Goal: Task Accomplishment & Management: Use online tool/utility

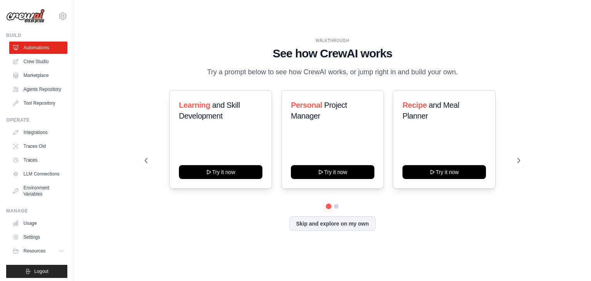
drag, startPoint x: 134, startPoint y: 65, endPoint x: 160, endPoint y: 30, distance: 44.0
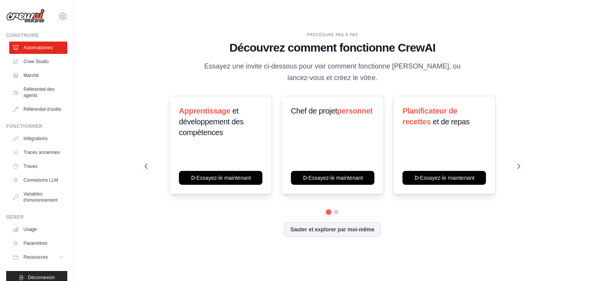
click at [229, 79] on p "Essayez une invite ci-dessous pour voir comment fonctionne [PERSON_NAME], ou la…" at bounding box center [332, 72] width 259 height 23
click at [226, 124] on font "et développement des compétences" at bounding box center [211, 122] width 65 height 30
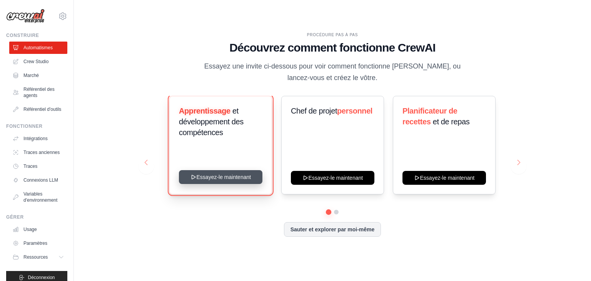
click at [222, 181] on button "Essayez-le maintenant" at bounding box center [221, 177] width 84 height 14
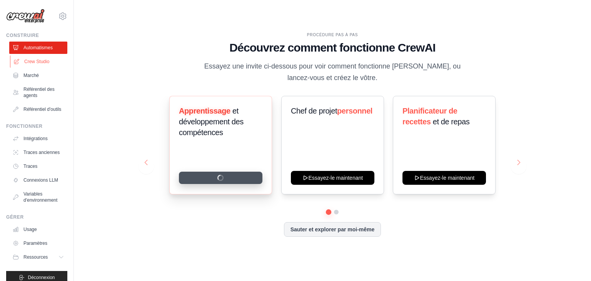
click at [37, 62] on font "Crew Studio" at bounding box center [36, 61] width 25 height 5
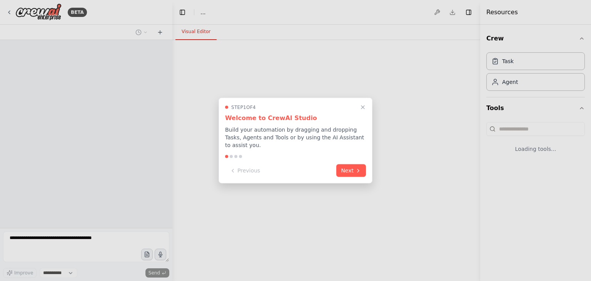
select select "****"
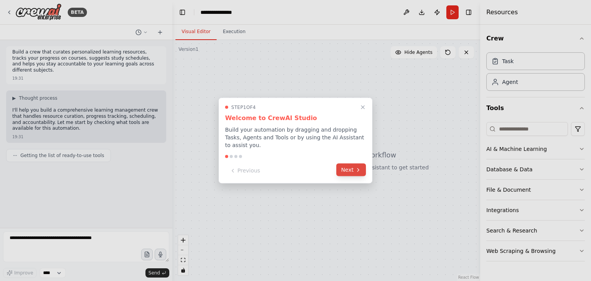
click at [353, 170] on button "Next" at bounding box center [351, 170] width 30 height 13
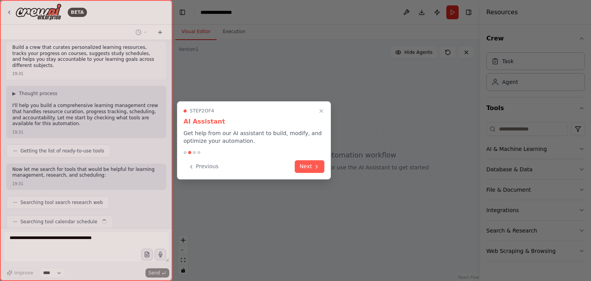
scroll to position [24, 0]
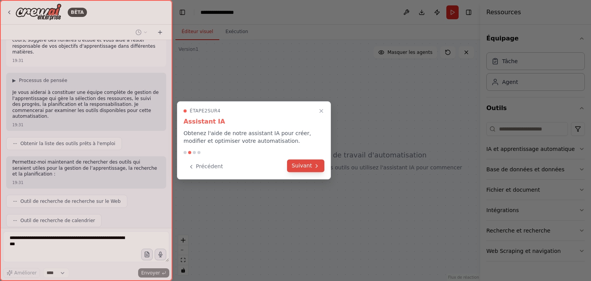
click at [308, 164] on font "Suivant" at bounding box center [302, 165] width 20 height 6
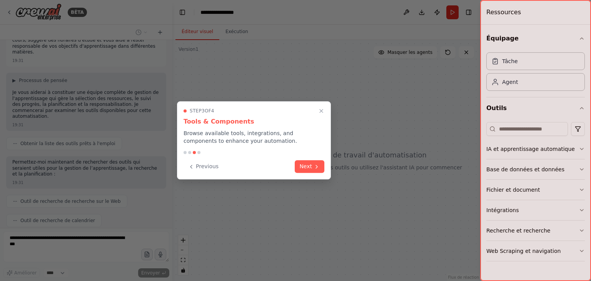
scroll to position [49, 0]
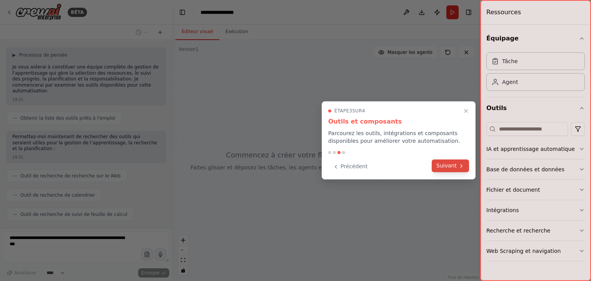
click at [455, 169] on font "Suivant" at bounding box center [447, 165] width 20 height 6
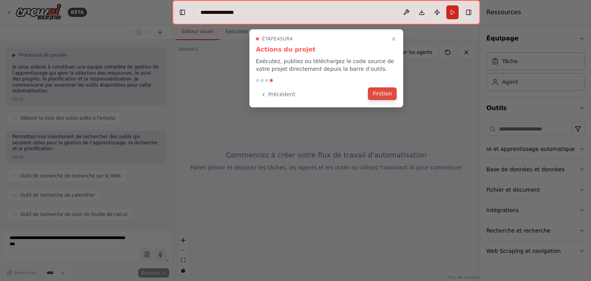
click at [386, 98] on button "Finition" at bounding box center [382, 93] width 29 height 13
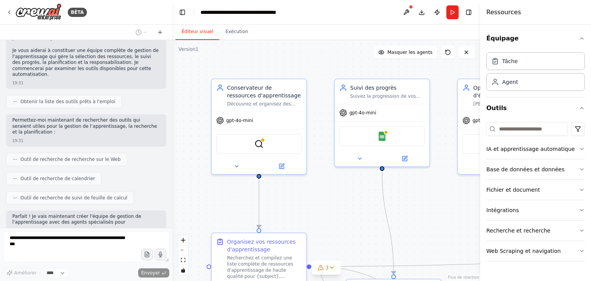
scroll to position [60, 0]
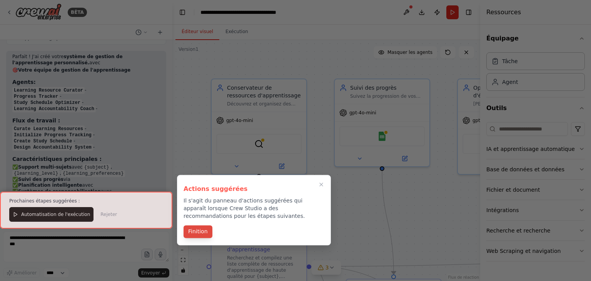
click at [196, 236] on button "Finition" at bounding box center [198, 231] width 29 height 13
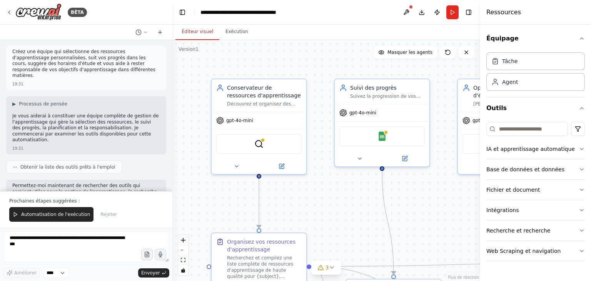
scroll to position [0, 0]
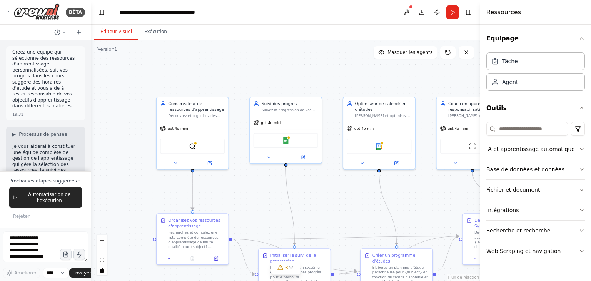
drag, startPoint x: 171, startPoint y: 141, endPoint x: 91, endPoint y: 141, distance: 79.7
click at [91, 141] on div "BÊTA Créez une équipe qui sélectionne des ressources d'apprentissage personnali…" at bounding box center [295, 140] width 591 height 281
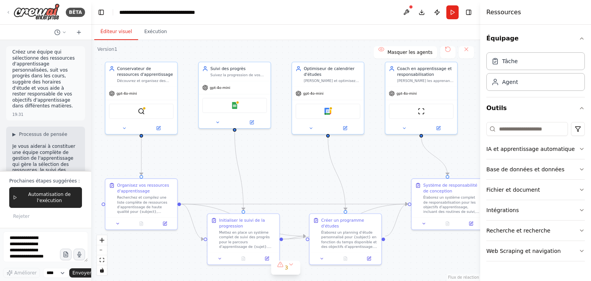
drag, startPoint x: 359, startPoint y: 191, endPoint x: 308, endPoint y: 156, distance: 62.0
click at [308, 156] on div ".deletable-edge-delete-btn { width: 20px; height: 20px; border: 0px solid #ffff…" at bounding box center [285, 160] width 389 height 241
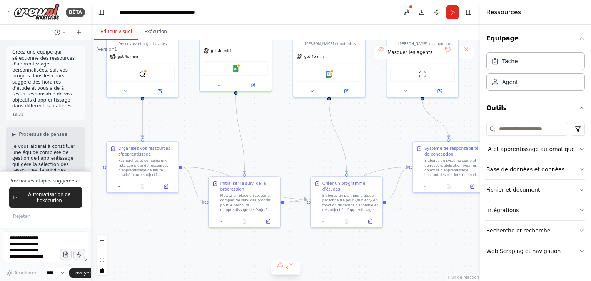
drag, startPoint x: 314, startPoint y: 181, endPoint x: 315, endPoint y: 145, distance: 36.2
click at [315, 145] on div ".deletable-edge-delete-btn { width: 20px; height: 20px; border: 0px solid #ffff…" at bounding box center [285, 160] width 389 height 241
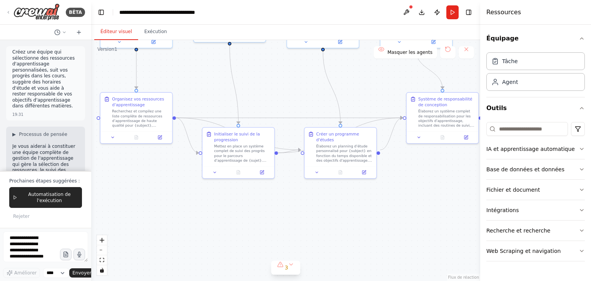
drag, startPoint x: 399, startPoint y: 235, endPoint x: 176, endPoint y: 217, distance: 223.6
click at [393, 186] on div ".deletable-edge-delete-btn { width: 20px; height: 20px; border: 0px solid #ffff…" at bounding box center [285, 160] width 389 height 241
click at [524, 152] on font "IA et apprentissage automatique" at bounding box center [531, 149] width 89 height 6
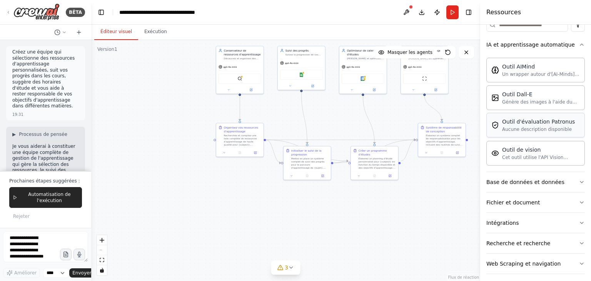
scroll to position [108, 0]
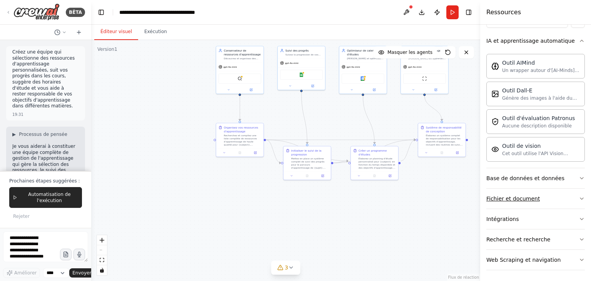
click at [541, 197] on button "Fichier et document" at bounding box center [536, 199] width 99 height 20
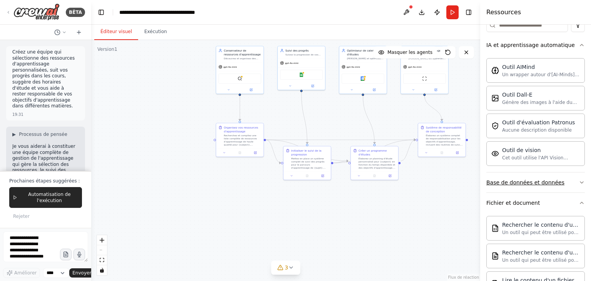
scroll to position [0, 0]
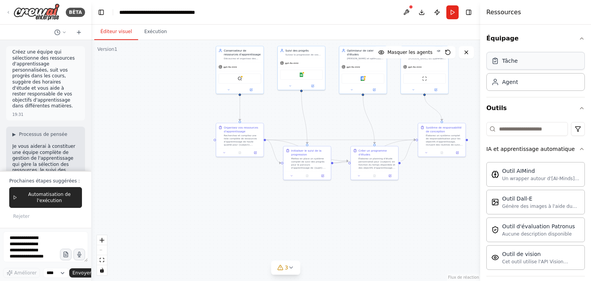
click at [519, 66] on div "Tâche" at bounding box center [536, 61] width 99 height 18
click at [517, 87] on div "Agent" at bounding box center [536, 82] width 99 height 18
click at [516, 90] on div "Agent" at bounding box center [536, 82] width 99 height 18
click at [49, 17] on img at bounding box center [36, 11] width 46 height 17
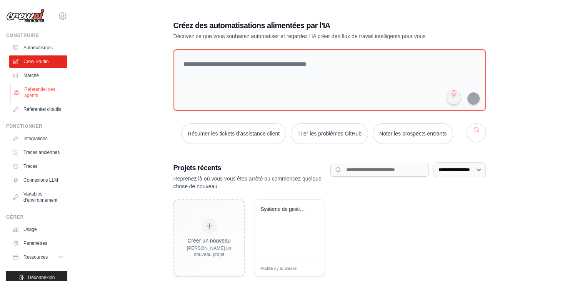
click at [36, 85] on link "Référentiel des agents" at bounding box center [39, 92] width 58 height 18
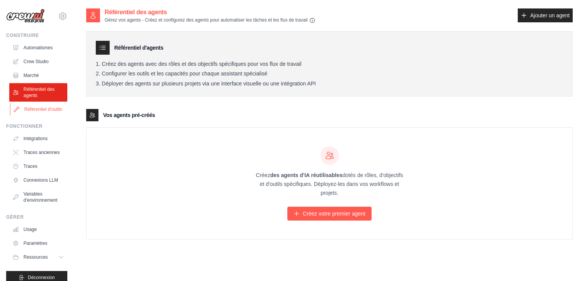
click at [38, 111] on font "Référentiel d'outils" at bounding box center [43, 109] width 38 height 6
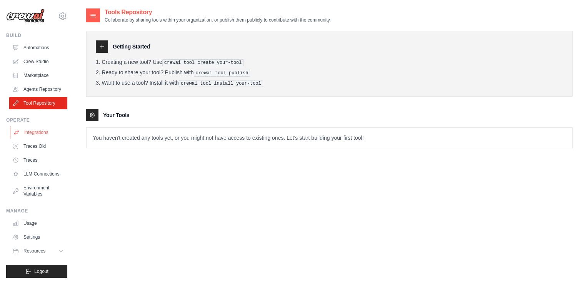
click at [42, 138] on link "Integrations" at bounding box center [39, 132] width 58 height 12
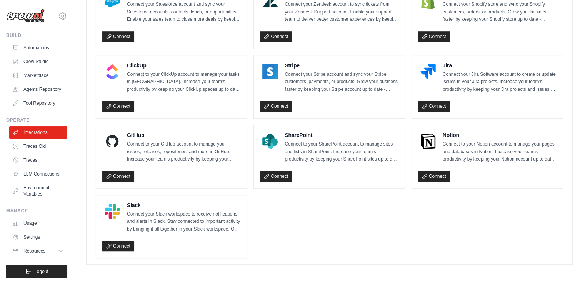
scroll to position [534, 0]
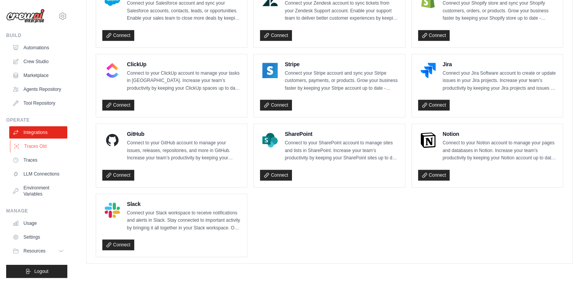
click at [32, 152] on link "Traces Old" at bounding box center [39, 146] width 58 height 12
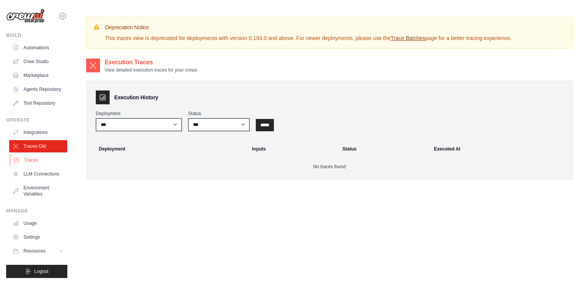
click at [32, 166] on link "Traces" at bounding box center [39, 160] width 58 height 12
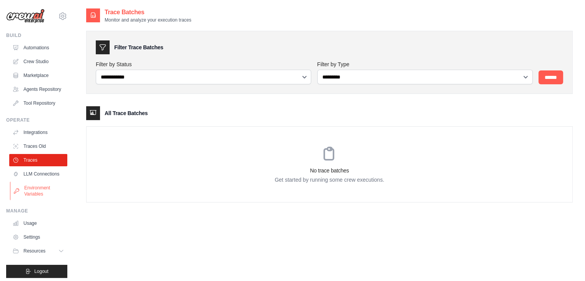
click at [32, 200] on link "Environment Variables" at bounding box center [39, 191] width 58 height 18
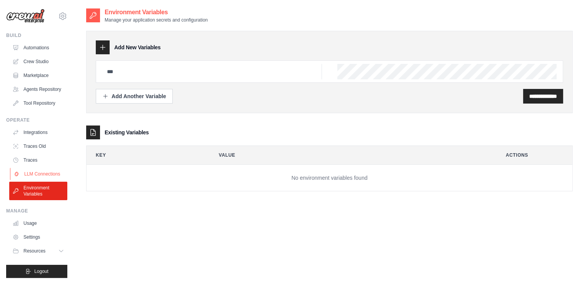
click at [36, 180] on link "LLM Connections" at bounding box center [39, 174] width 58 height 12
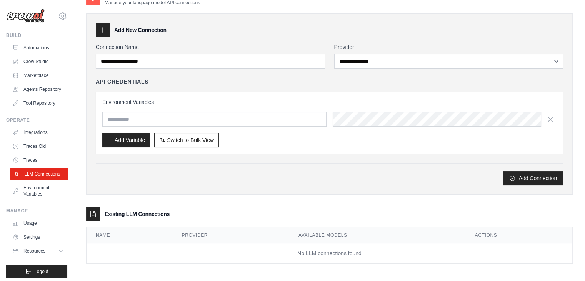
scroll to position [19, 0]
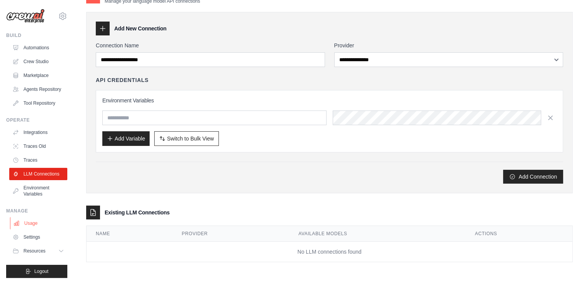
click at [34, 229] on link "Usage" at bounding box center [39, 223] width 58 height 12
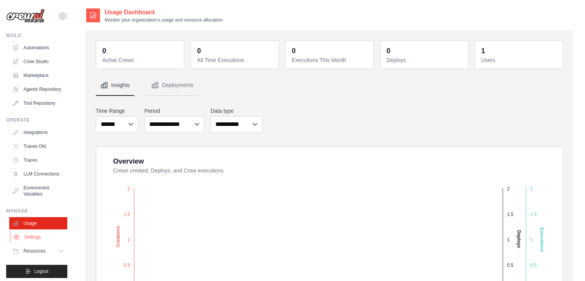
click at [35, 243] on link "Settings" at bounding box center [39, 237] width 58 height 12
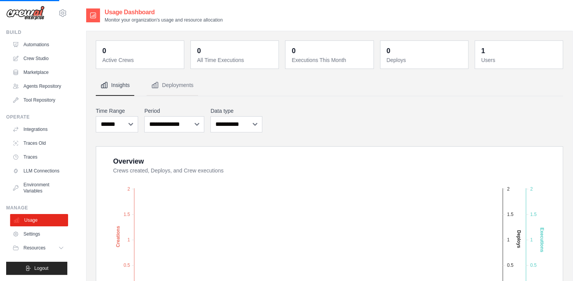
scroll to position [15, 0]
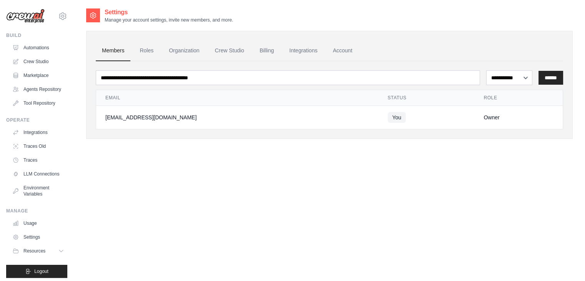
click at [34, 243] on link "Settings" at bounding box center [38, 237] width 58 height 12
click at [23, 22] on img at bounding box center [25, 16] width 38 height 15
click at [33, 17] on img at bounding box center [25, 16] width 38 height 15
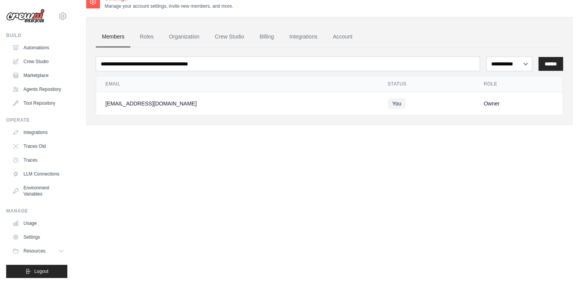
scroll to position [15, 0]
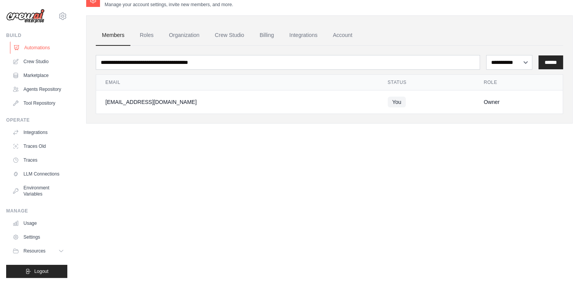
click at [45, 47] on link "Automations" at bounding box center [39, 48] width 58 height 12
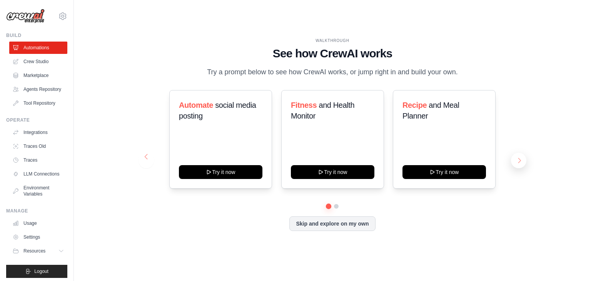
click at [516, 157] on button at bounding box center [518, 160] width 15 height 15
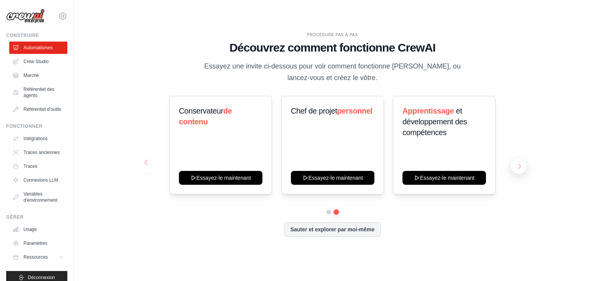
click at [523, 164] on button at bounding box center [518, 166] width 15 height 15
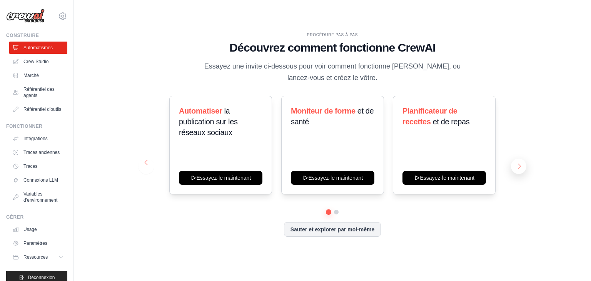
click at [522, 168] on button at bounding box center [518, 166] width 15 height 15
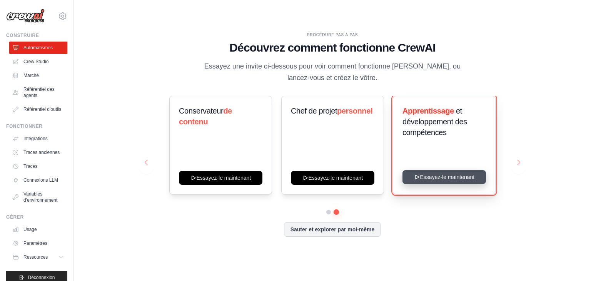
click at [457, 181] on button "Essayez-le maintenant" at bounding box center [445, 177] width 84 height 14
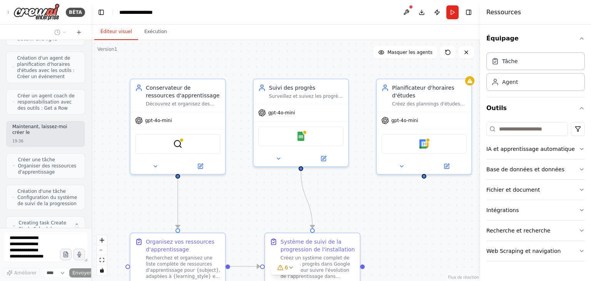
scroll to position [605, 0]
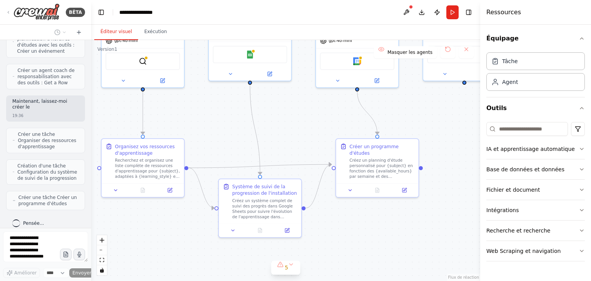
drag, startPoint x: 305, startPoint y: 189, endPoint x: 305, endPoint y: 102, distance: 87.4
click at [305, 102] on div ".deletable-edge-delete-btn { width: 20px; height: 20px; border: 0px solid #ffff…" at bounding box center [285, 160] width 389 height 241
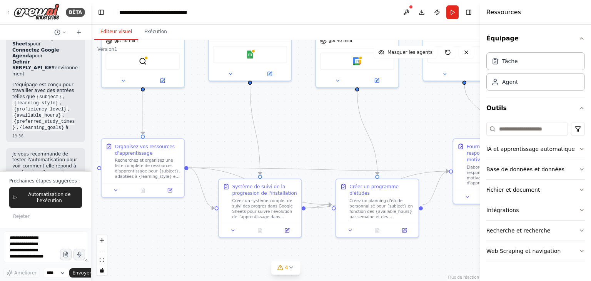
scroll to position [1094, 0]
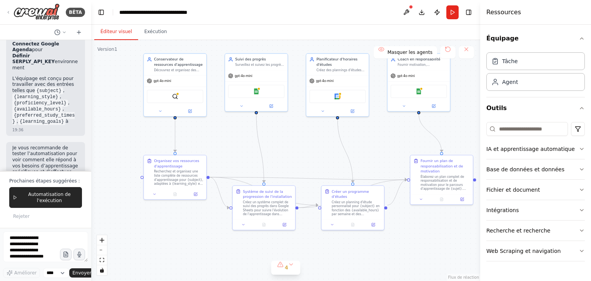
drag, startPoint x: 411, startPoint y: 122, endPoint x: 395, endPoint y: 145, distance: 28.1
click at [395, 145] on div ".deletable-edge-delete-btn { width: 20px; height: 20px; border: 0px solid #ffff…" at bounding box center [285, 160] width 389 height 241
click at [13, 11] on div "BÊTA" at bounding box center [45, 11] width 79 height 17
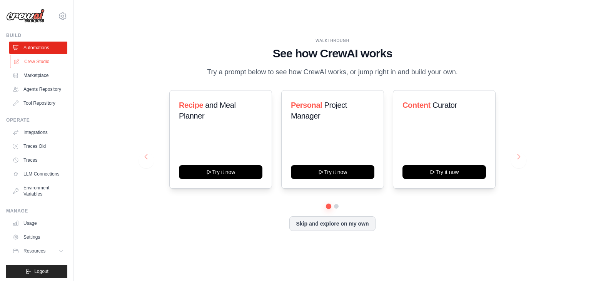
click at [42, 61] on link "Crew Studio" at bounding box center [39, 61] width 58 height 12
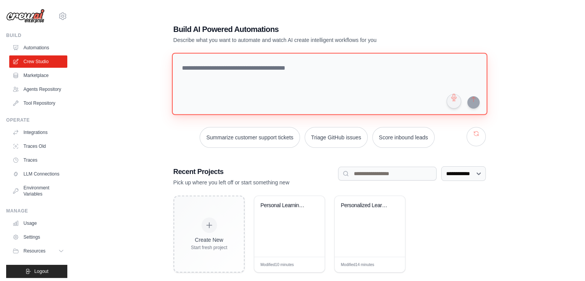
click at [251, 69] on textarea at bounding box center [330, 84] width 316 height 62
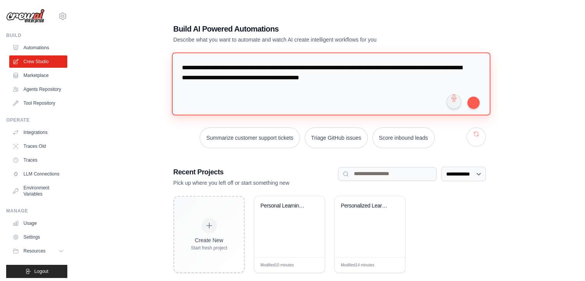
click at [280, 67] on textarea "**********" at bounding box center [331, 83] width 319 height 63
click at [0, 0] on lt-span "*****" at bounding box center [0, 0] width 0 height 0
type textarea "**********"
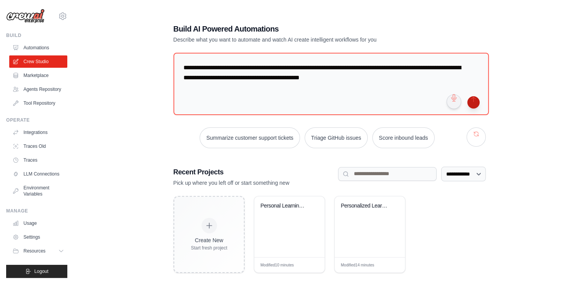
click at [472, 102] on button "submit" at bounding box center [474, 102] width 12 height 12
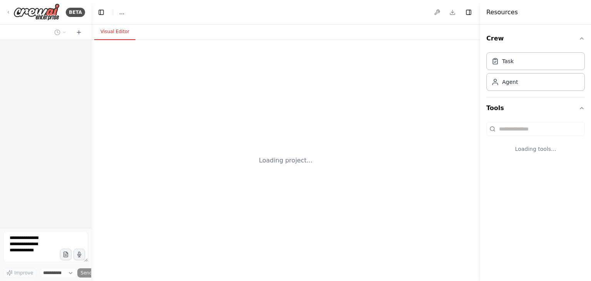
select select "****"
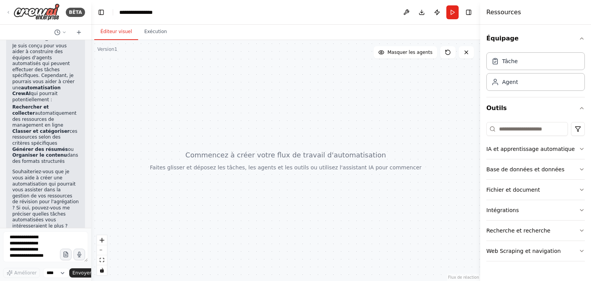
scroll to position [13, 0]
click at [35, 248] on textarea at bounding box center [45, 246] width 85 height 31
drag, startPoint x: 23, startPoint y: 256, endPoint x: 3, endPoint y: 227, distance: 34.8
click at [3, 227] on div "BÊTA Je souhaite mettre en place un dépôt en ligne qui permet de classer les re…" at bounding box center [45, 140] width 91 height 281
drag, startPoint x: 20, startPoint y: 260, endPoint x: 11, endPoint y: 243, distance: 19.6
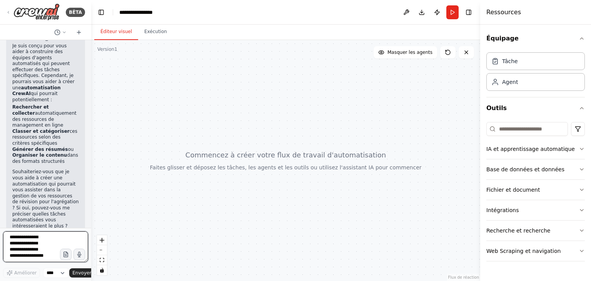
click at [11, 243] on textarea at bounding box center [45, 246] width 85 height 31
click at [17, 246] on textarea at bounding box center [45, 246] width 85 height 31
click at [25, 253] on textarea at bounding box center [45, 246] width 85 height 31
click at [37, 245] on textarea at bounding box center [45, 246] width 85 height 31
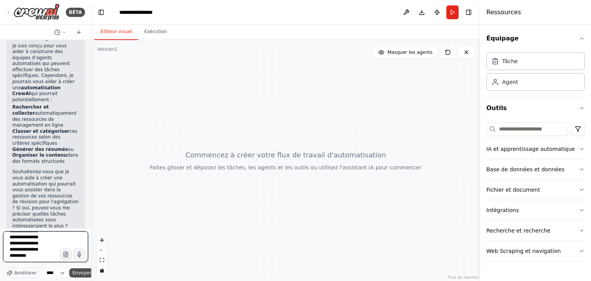
type textarea "**********"
click at [82, 273] on font "Envoyer" at bounding box center [81, 272] width 19 height 5
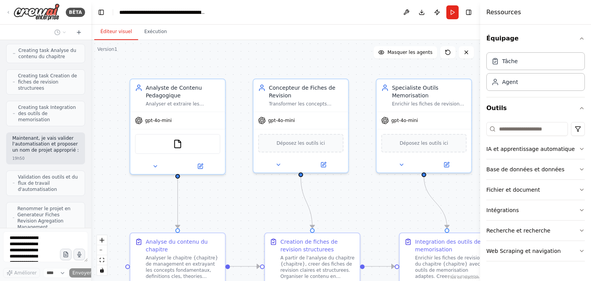
scroll to position [751, 0]
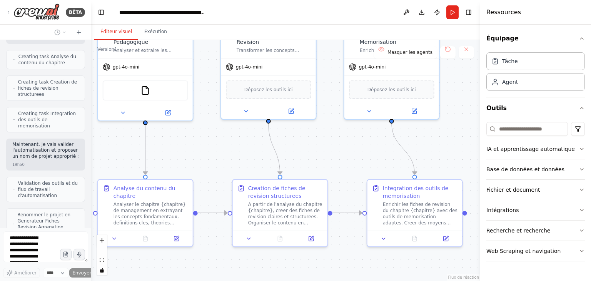
drag, startPoint x: 363, startPoint y: 221, endPoint x: 331, endPoint y: 167, distance: 62.5
click at [331, 167] on div ".deletable-edge-delete-btn { width: 20px; height: 20px; border: 0px solid #ffff…" at bounding box center [285, 160] width 389 height 241
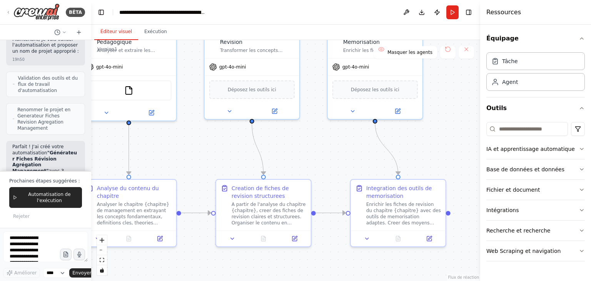
drag, startPoint x: 333, startPoint y: 166, endPoint x: 317, endPoint y: 166, distance: 16.6
click at [317, 166] on div ".deletable-edge-delete-btn { width: 20px; height: 20px; border: 0px solid #ffff…" at bounding box center [285, 160] width 389 height 241
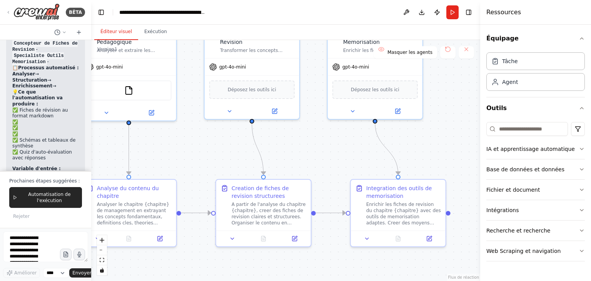
scroll to position [1022, 0]
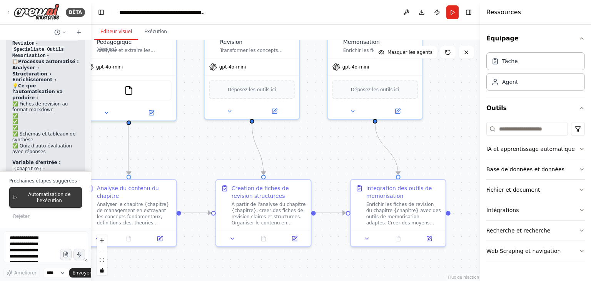
click at [49, 203] on font "Automatisation de l'exécution" at bounding box center [49, 198] width 42 height 12
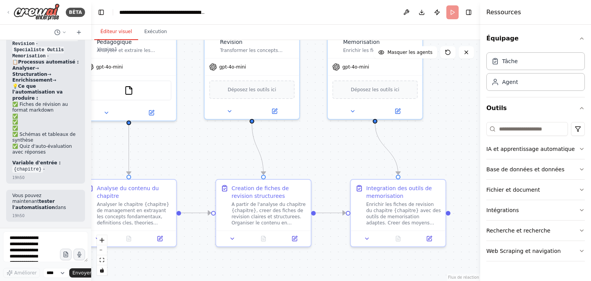
scroll to position [965, 0]
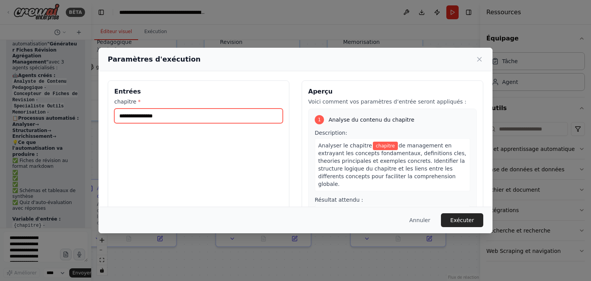
click at [222, 116] on input "chapitre *" at bounding box center [198, 116] width 169 height 15
paste input "**********"
type input "**********"
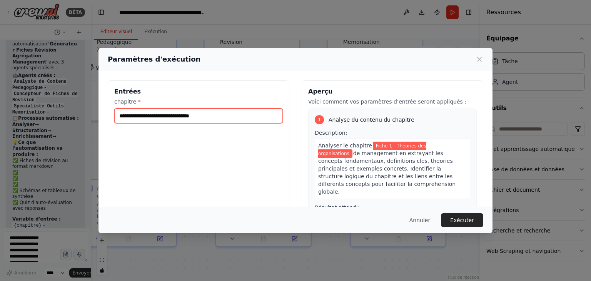
drag, startPoint x: 140, startPoint y: 116, endPoint x: 95, endPoint y: 113, distance: 45.1
click at [95, 113] on div "**********" at bounding box center [295, 140] width 591 height 281
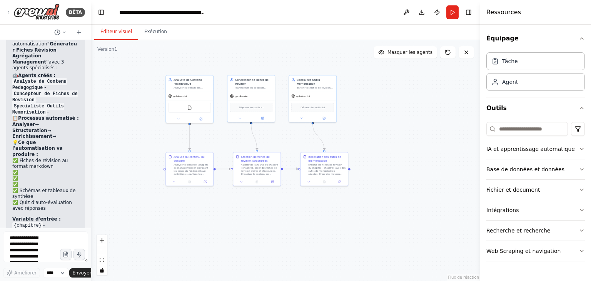
scroll to position [1025, 0]
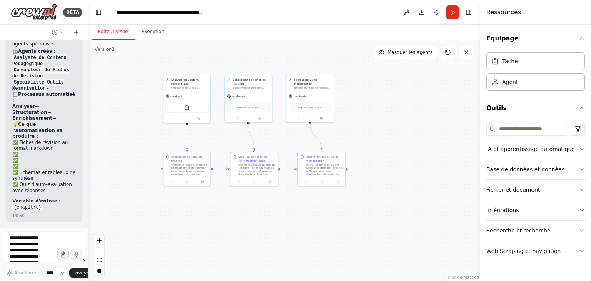
drag, startPoint x: 88, startPoint y: 205, endPoint x: 89, endPoint y: 236, distance: 30.8
click at [89, 236] on div "BÊTA Je souhaite mettre en place un dépôt en ligne qui permet de classer les re…" at bounding box center [295, 140] width 591 height 281
click at [79, 274] on font "Envoyer" at bounding box center [81, 272] width 19 height 5
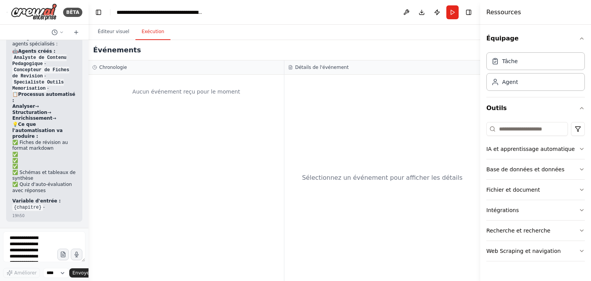
click at [154, 37] on button "Exécution" at bounding box center [152, 32] width 35 height 16
click at [322, 72] on div "Détails de l'événement" at bounding box center [382, 67] width 196 height 14
click at [323, 70] on font "Détails de l'événement" at bounding box center [322, 67] width 54 height 5
click at [334, 67] on font "Détails de l'événement" at bounding box center [322, 67] width 54 height 5
click at [450, 16] on button "Courir" at bounding box center [453, 12] width 12 height 14
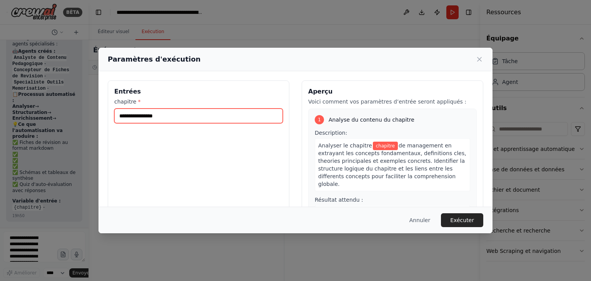
click at [188, 119] on input "chapitre *" at bounding box center [198, 116] width 169 height 15
paste input "**********"
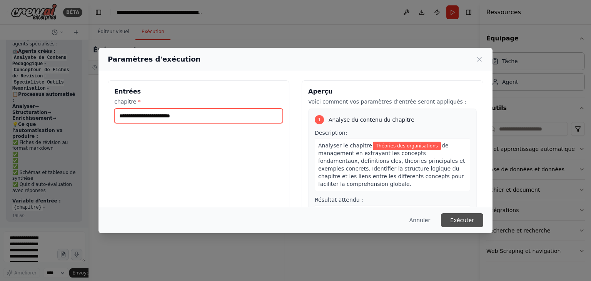
type input "**********"
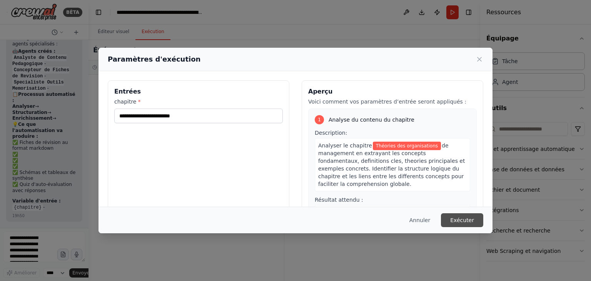
click at [472, 224] on button "Exécuter" at bounding box center [462, 220] width 42 height 14
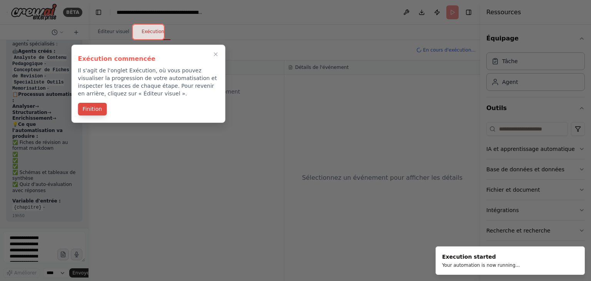
click at [87, 109] on font "Finition" at bounding box center [93, 109] width 20 height 6
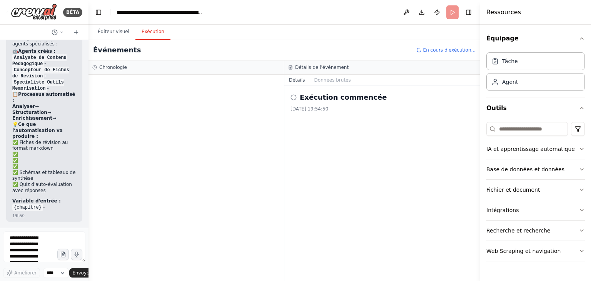
click at [294, 99] on icon at bounding box center [294, 97] width 6 height 6
click at [294, 98] on icon at bounding box center [294, 97] width 6 height 6
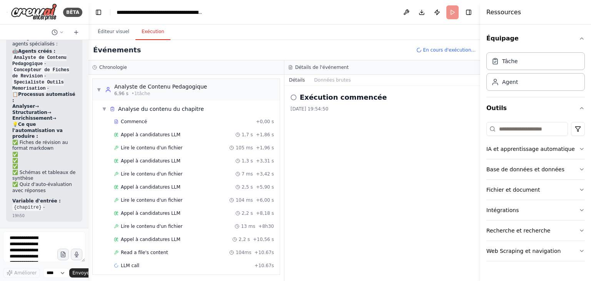
scroll to position [0, 0]
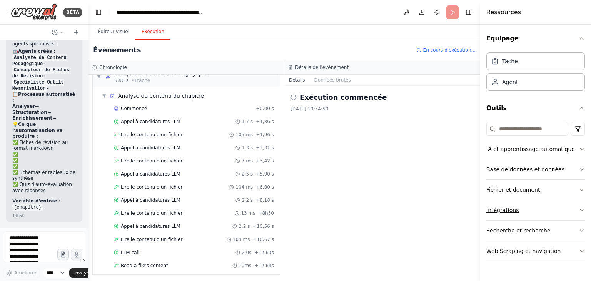
click at [580, 212] on icon "button" at bounding box center [582, 210] width 6 height 6
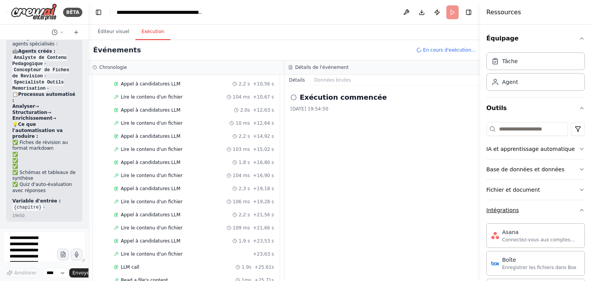
scroll to position [181, 0]
click at [577, 145] on button "IA et apprentissage automatique" at bounding box center [536, 149] width 99 height 20
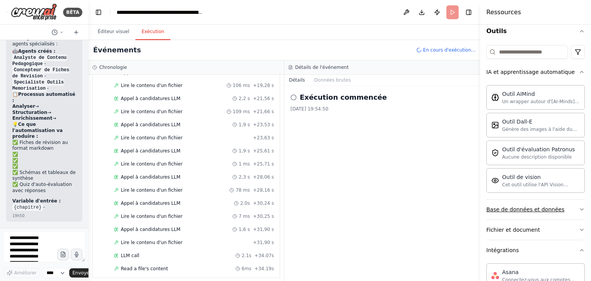
scroll to position [285, 0]
click at [579, 251] on icon "button" at bounding box center [582, 250] width 6 height 6
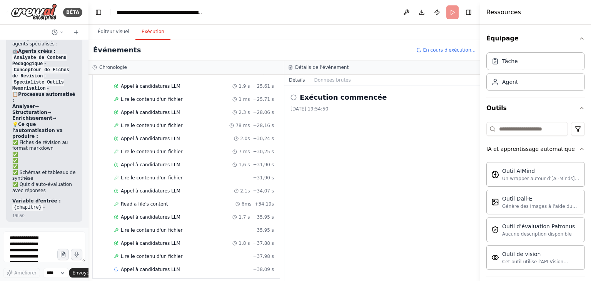
scroll to position [0, 0]
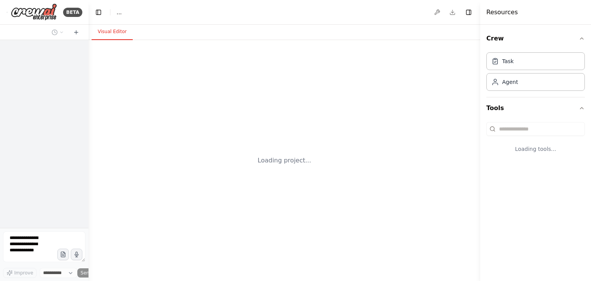
select select "****"
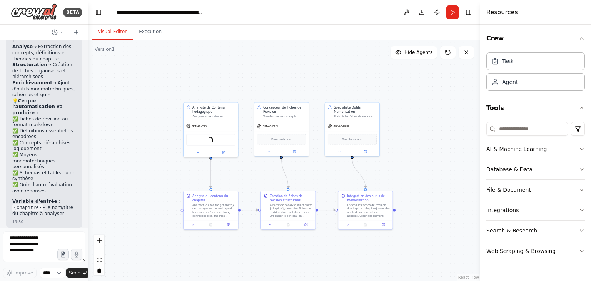
scroll to position [1146, 0]
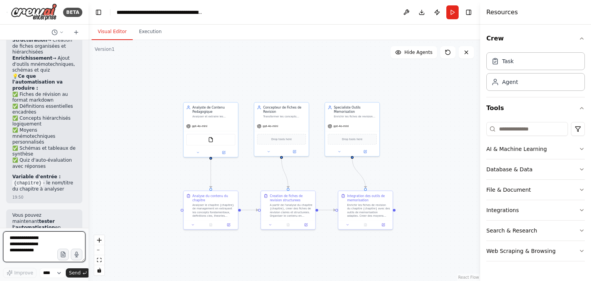
click at [36, 248] on textarea at bounding box center [44, 246] width 82 height 31
type textarea "**********"
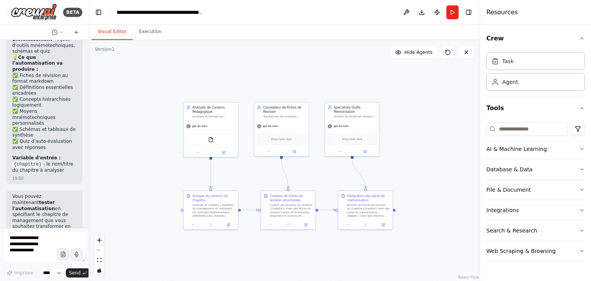
scroll to position [1192, 0]
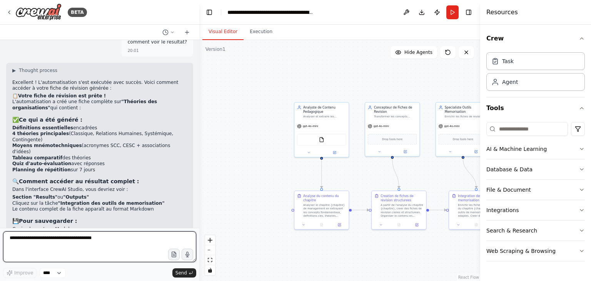
drag, startPoint x: 86, startPoint y: 99, endPoint x: 178, endPoint y: 116, distance: 93.2
click at [199, 113] on div at bounding box center [197, 140] width 3 height 281
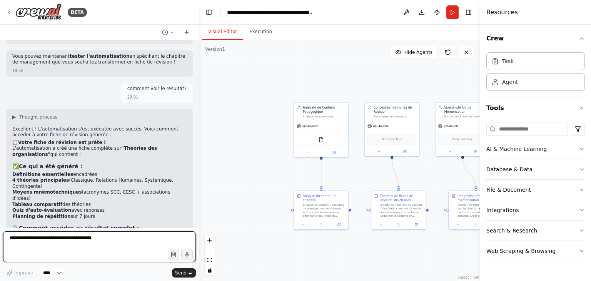
scroll to position [758, 0]
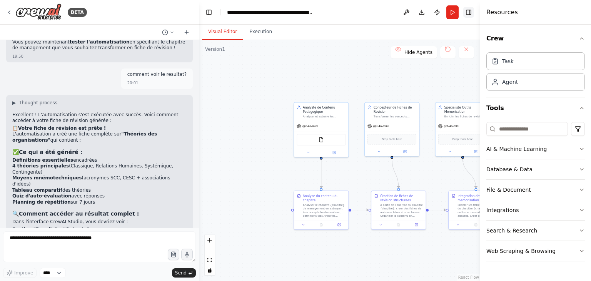
click at [467, 14] on button "Toggle Right Sidebar" at bounding box center [468, 12] width 11 height 11
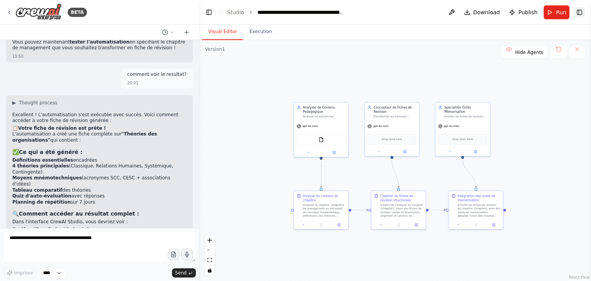
click at [579, 12] on button "Toggle Right Sidebar" at bounding box center [579, 12] width 11 height 11
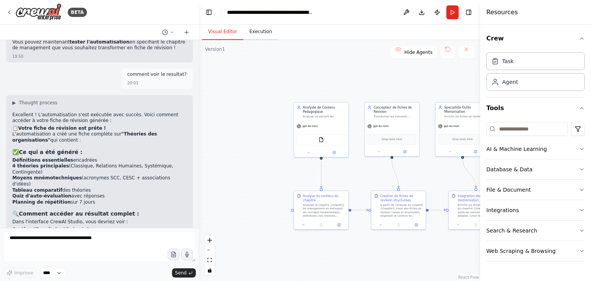
click at [258, 34] on button "Execution" at bounding box center [260, 32] width 35 height 16
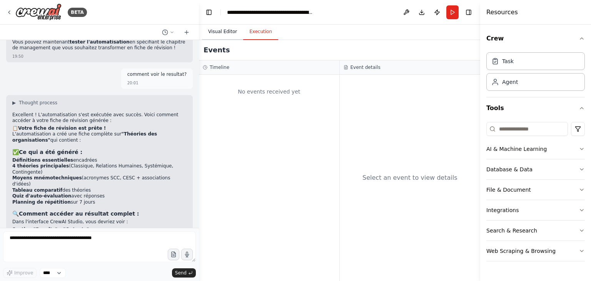
click at [224, 35] on button "Visual Editor" at bounding box center [222, 32] width 41 height 16
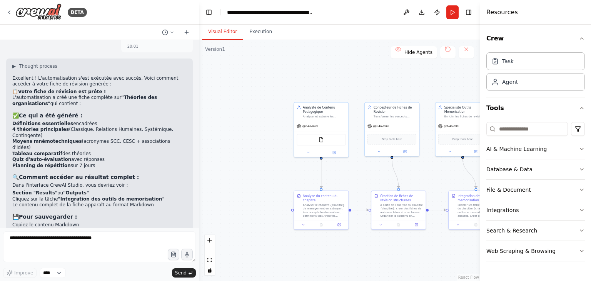
scroll to position [796, 0]
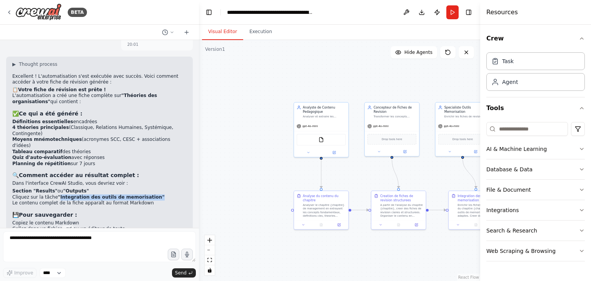
drag, startPoint x: 55, startPoint y: 147, endPoint x: 153, endPoint y: 146, distance: 98.2
click at [153, 194] on li "Cliquez sur la tâche "Integration des outils de memorisation"" at bounding box center [99, 197] width 174 height 6
click at [423, 11] on button "Download" at bounding box center [422, 12] width 12 height 14
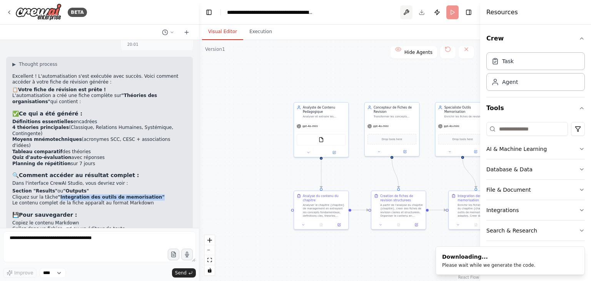
click at [408, 13] on button at bounding box center [406, 12] width 12 height 14
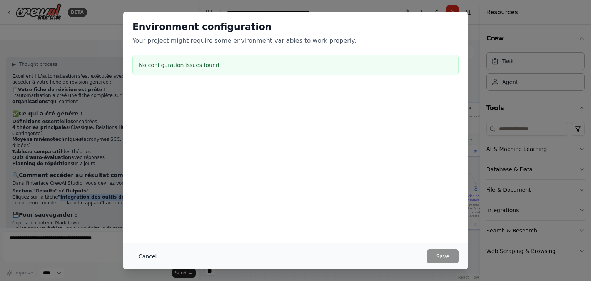
click at [142, 256] on button "Cancel" at bounding box center [147, 256] width 30 height 14
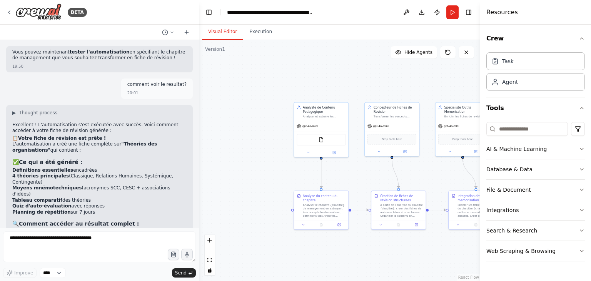
scroll to position [719, 0]
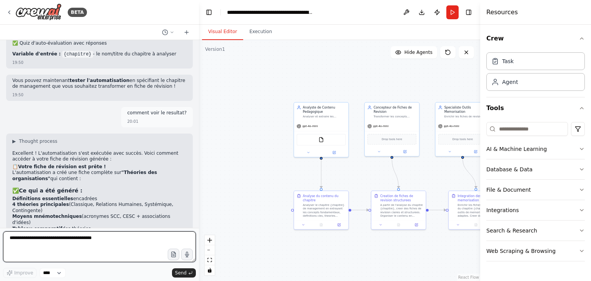
click at [60, 246] on textarea at bounding box center [99, 246] width 193 height 31
type textarea "**********"
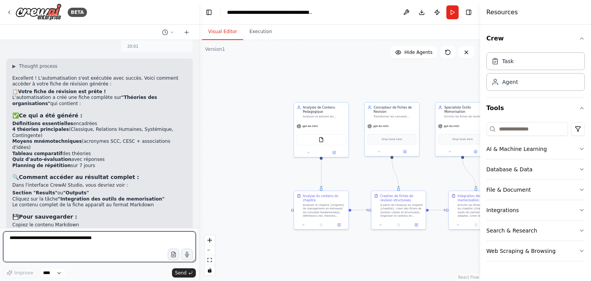
scroll to position [791, 0]
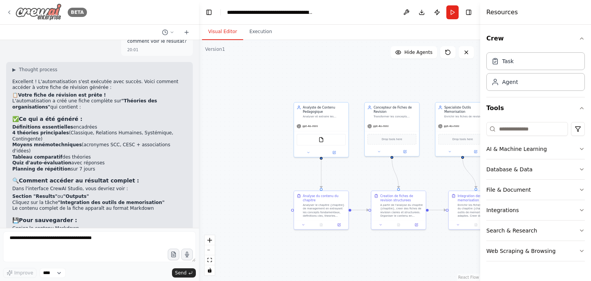
click at [43, 14] on img at bounding box center [38, 11] width 46 height 17
